Goal: Use online tool/utility: Utilize a website feature to perform a specific function

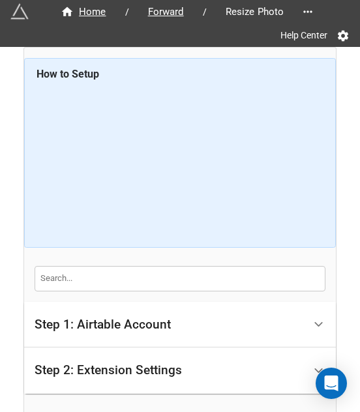
scroll to position [132, 0]
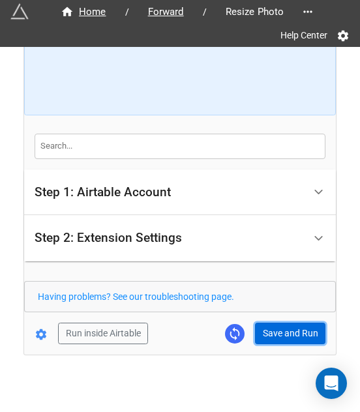
click at [274, 337] on button "Save and Run" at bounding box center [290, 334] width 70 height 22
click at [283, 340] on button "Save and Run" at bounding box center [290, 334] width 70 height 22
click at [285, 325] on button "Save and Run" at bounding box center [290, 334] width 70 height 22
click at [279, 329] on button "Save and Run" at bounding box center [290, 334] width 70 height 22
drag, startPoint x: 284, startPoint y: 328, endPoint x: 340, endPoint y: 309, distance: 59.2
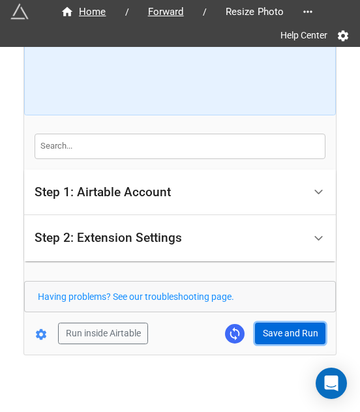
click at [284, 328] on button "Save and Run" at bounding box center [290, 334] width 70 height 22
drag, startPoint x: 274, startPoint y: 334, endPoint x: 351, endPoint y: 355, distance: 79.5
click at [274, 334] on button "Save and Run" at bounding box center [290, 334] width 70 height 22
click at [278, 331] on button "Save and Run" at bounding box center [290, 334] width 70 height 22
drag, startPoint x: 274, startPoint y: 326, endPoint x: 327, endPoint y: 294, distance: 61.7
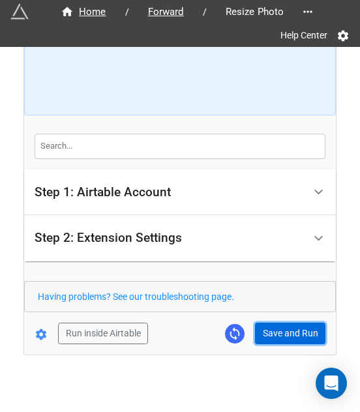
click at [274, 326] on button "Save and Run" at bounding box center [290, 334] width 70 height 22
click at [269, 336] on button "Save and Run" at bounding box center [290, 334] width 70 height 22
click at [293, 341] on button "Save and Run" at bounding box center [290, 334] width 70 height 22
click at [303, 323] on button "Save and Run" at bounding box center [290, 334] width 70 height 22
click at [278, 338] on button "Save and Run" at bounding box center [290, 334] width 70 height 22
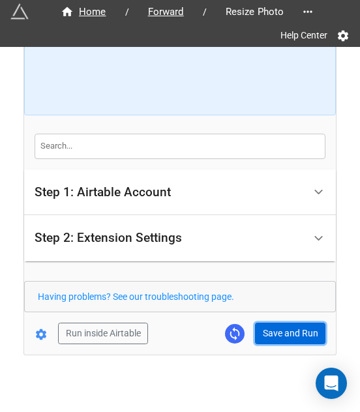
click at [267, 328] on button "Save and Run" at bounding box center [290, 334] width 70 height 22
click at [271, 323] on button "Save and Run" at bounding box center [290, 334] width 70 height 22
click at [286, 335] on button "Save and Run" at bounding box center [290, 334] width 70 height 22
click at [296, 323] on button "Save and Run" at bounding box center [290, 334] width 70 height 22
click at [293, 325] on button "Save and Run" at bounding box center [290, 334] width 70 height 22
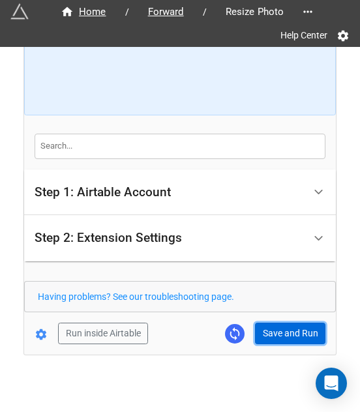
click at [284, 335] on button "Save and Run" at bounding box center [290, 334] width 70 height 22
